Goal: Complete application form

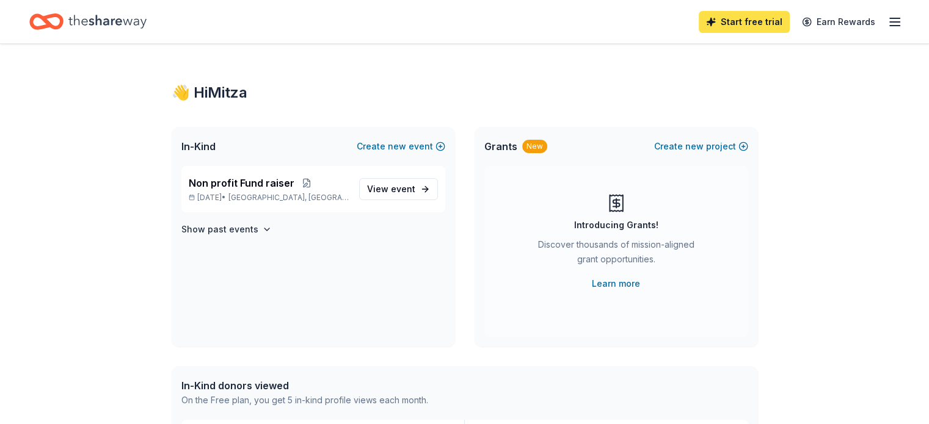
click at [704, 19] on link "Start free trial" at bounding box center [743, 22] width 91 height 22
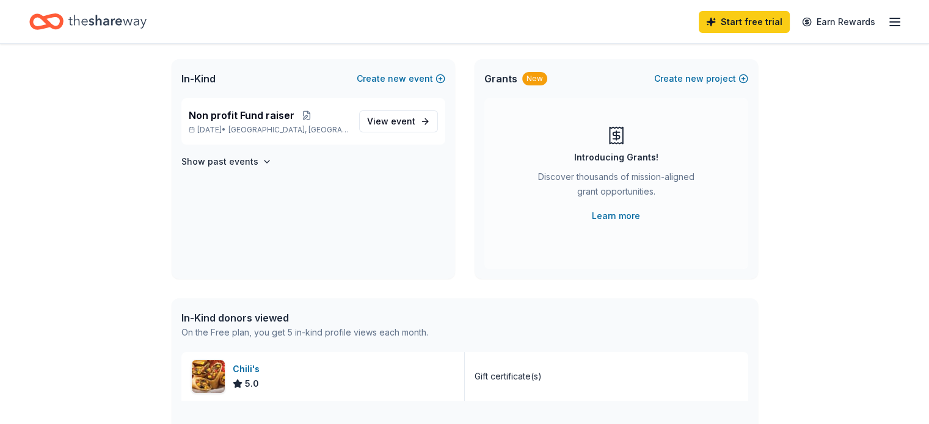
scroll to position [49, 0]
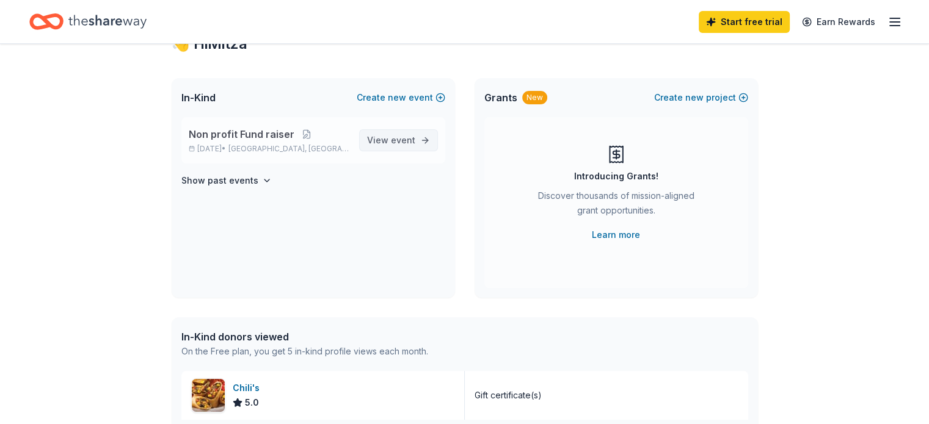
click at [401, 139] on span "event" at bounding box center [403, 140] width 24 height 10
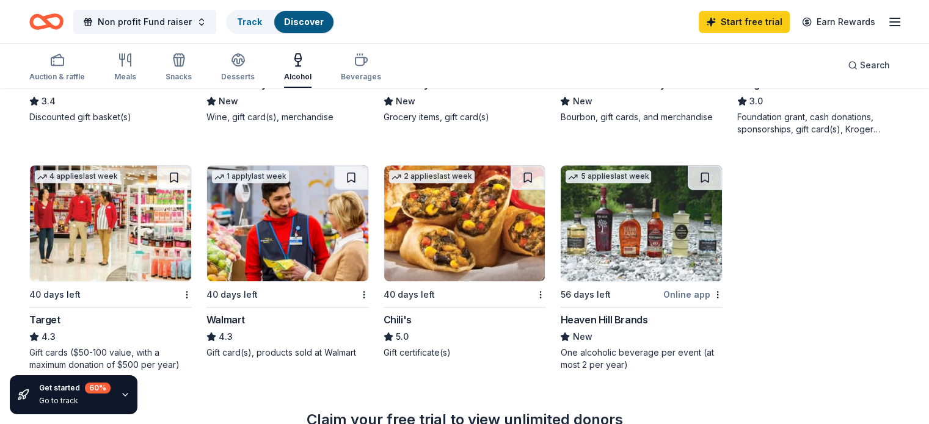
scroll to position [535, 0]
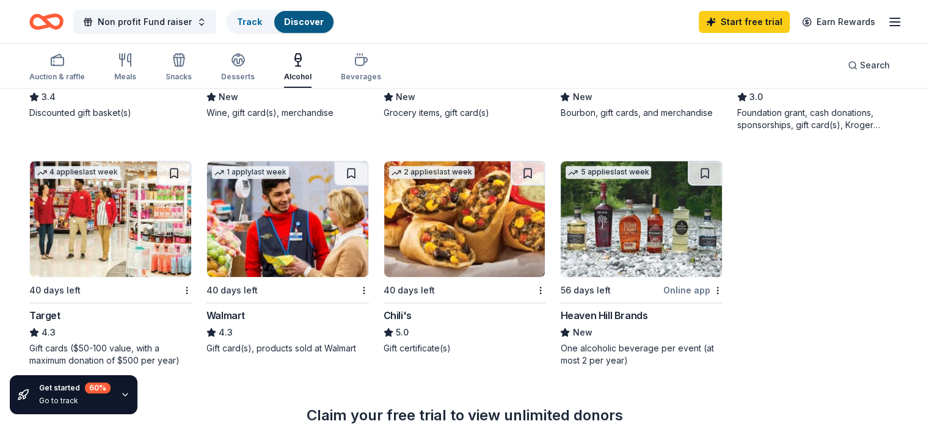
click at [106, 258] on img at bounding box center [110, 219] width 161 height 116
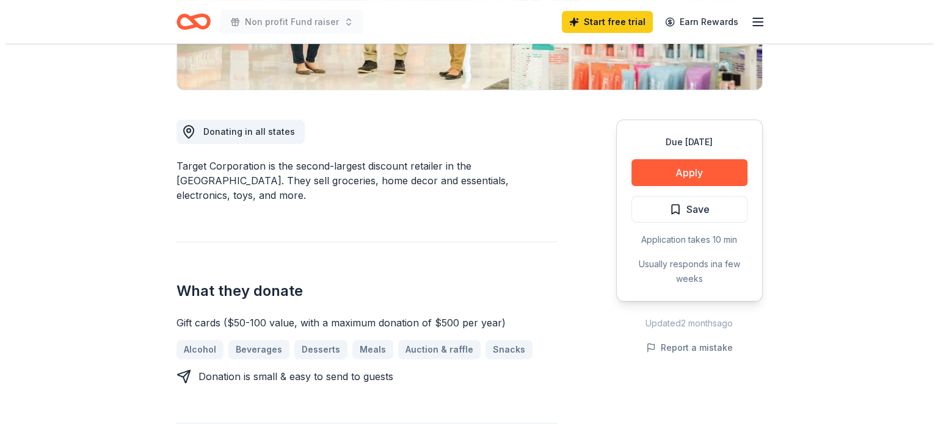
scroll to position [283, 0]
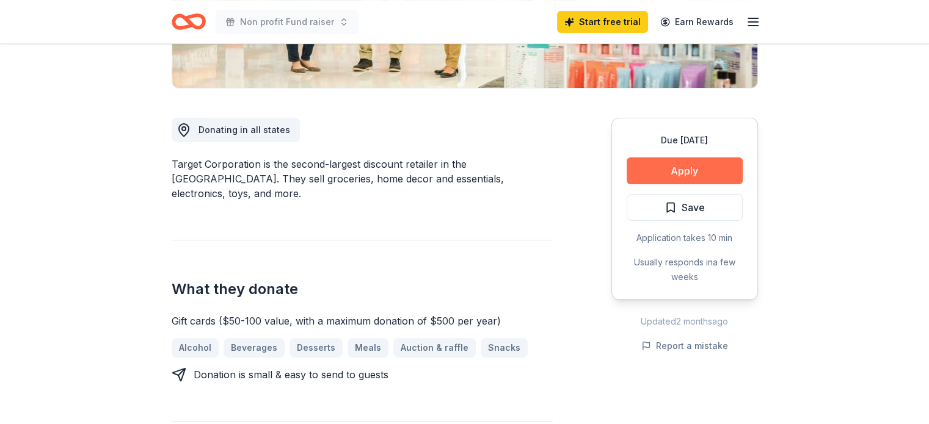
click at [681, 172] on button "Apply" at bounding box center [684, 170] width 116 height 27
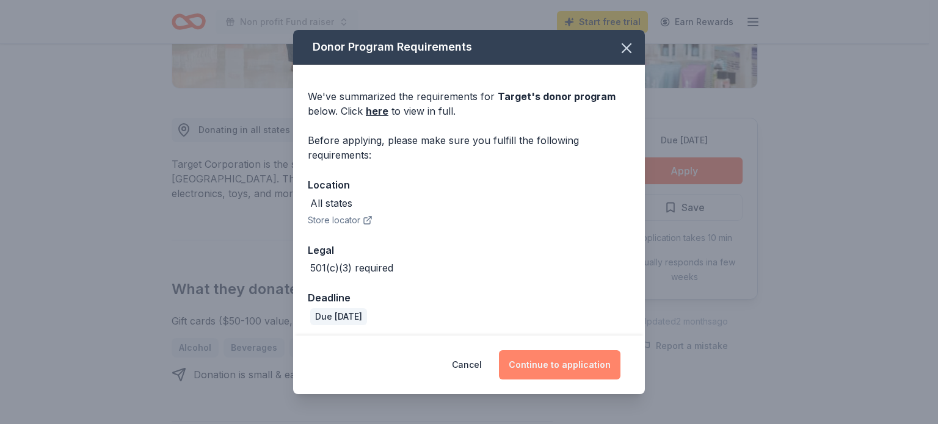
click at [541, 361] on button "Continue to application" at bounding box center [559, 364] width 121 height 29
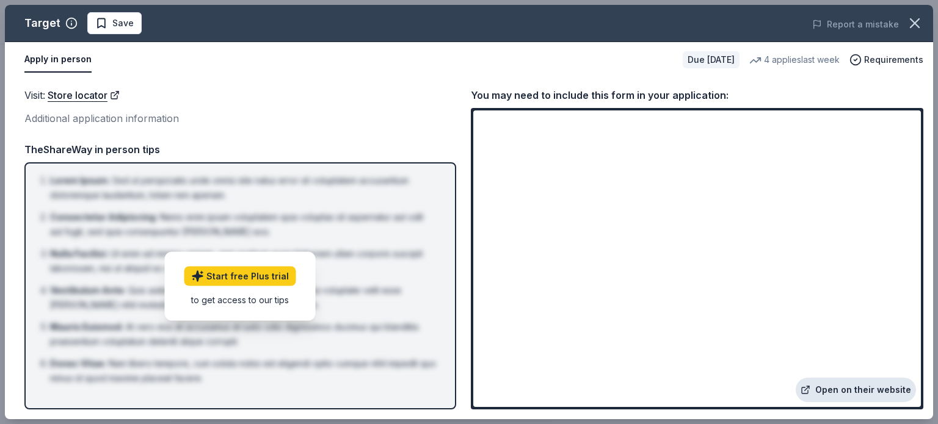
click at [810, 389] on icon at bounding box center [805, 390] width 10 height 10
